Goal: Contribute content: Contribute content

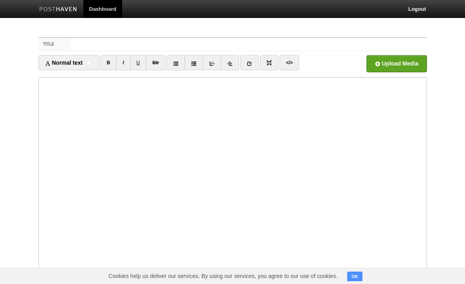
click at [106, 6] on link "Dashboard" at bounding box center [102, 9] width 39 height 18
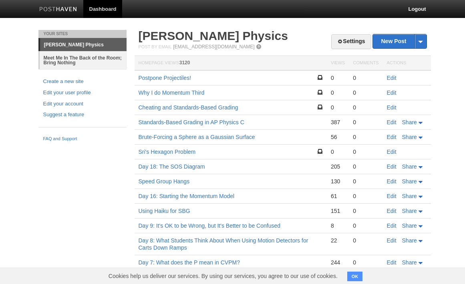
click at [88, 63] on link "Meet Me In The Back of the Room; Bring Nothing" at bounding box center [83, 60] width 87 height 18
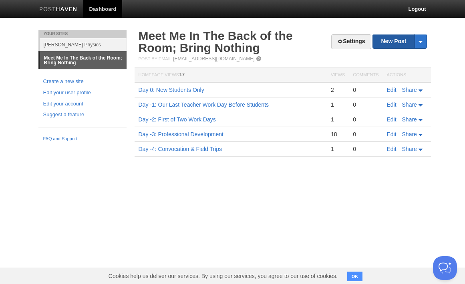
click at [389, 37] on link "New Post" at bounding box center [399, 41] width 53 height 14
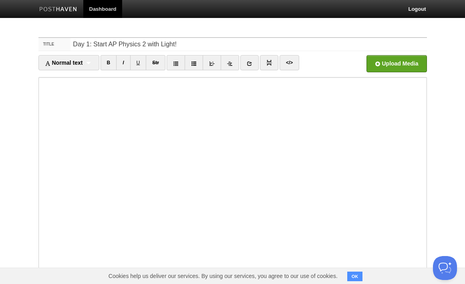
type input "Day 1: Start AP Physics 2 with Light!"
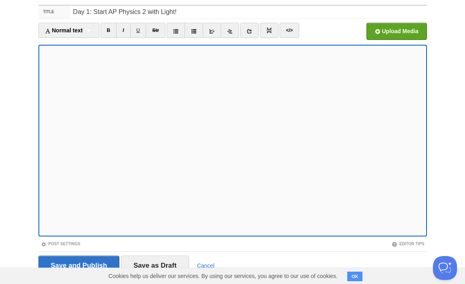
scroll to position [54, 0]
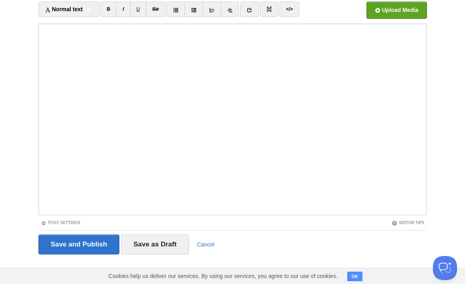
click at [360, 279] on button "OK" at bounding box center [355, 277] width 16 height 10
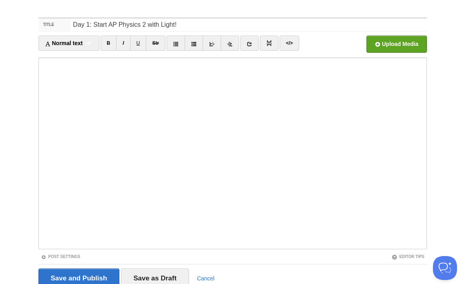
scroll to position [0, 0]
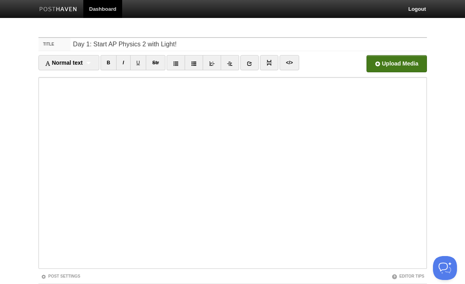
click at [388, 70] on input "file" at bounding box center [155, 66] width 606 height 41
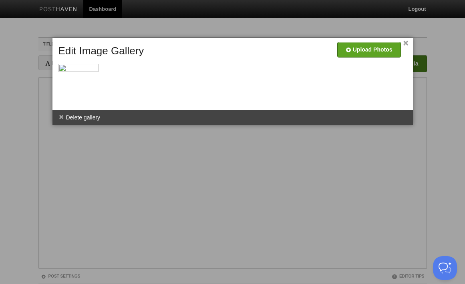
click at [59, 129] on div at bounding box center [232, 142] width 465 height 284
click at [61, 118] on span at bounding box center [61, 117] width 6 height 6
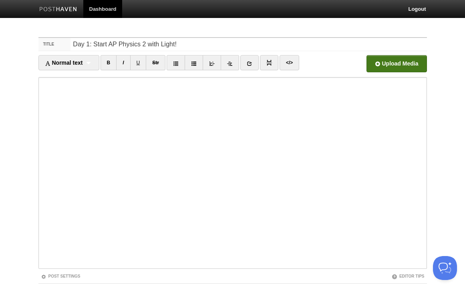
click at [383, 66] on input "file" at bounding box center [155, 66] width 606 height 41
click at [409, 65] on input "file" at bounding box center [155, 66] width 606 height 41
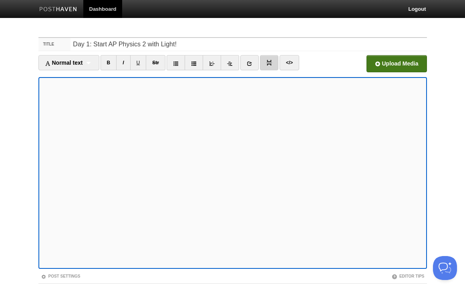
click at [271, 66] on link at bounding box center [269, 62] width 18 height 15
click at [269, 67] on link at bounding box center [269, 62] width 18 height 15
click at [411, 65] on input "file" at bounding box center [155, 66] width 606 height 41
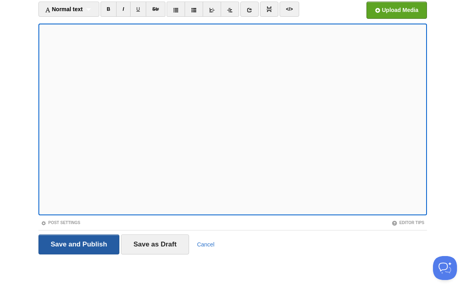
click at [90, 244] on input "Save and Publish" at bounding box center [78, 245] width 81 height 20
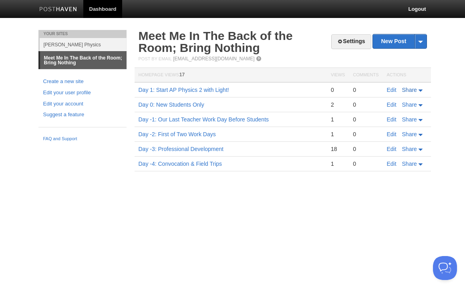
click at [411, 90] on span "Share" at bounding box center [409, 90] width 15 height 6
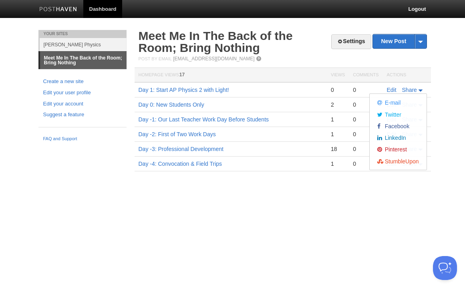
click at [316, 195] on html "Dashboard Logout Post created × Your Sites [PERSON_NAME] Physics Meet Me In The…" at bounding box center [232, 97] width 465 height 195
click at [355, 195] on html "Dashboard Logout Post created × Your Sites [PERSON_NAME] Physics Meet Me In The…" at bounding box center [232, 97] width 465 height 195
